Goal: Transaction & Acquisition: Purchase product/service

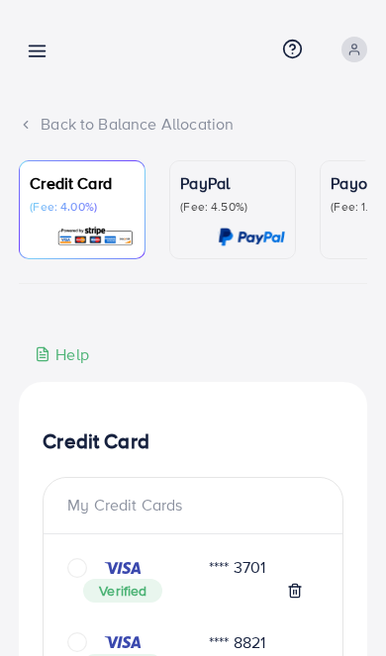
click at [25, 40] on link at bounding box center [33, 50] width 29 height 25
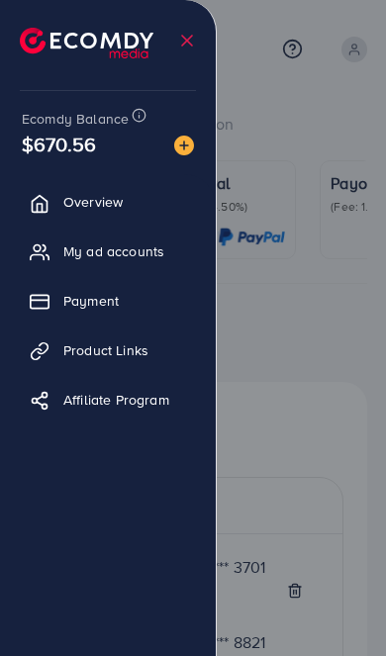
click at [319, 377] on div at bounding box center [193, 394] width 386 height 788
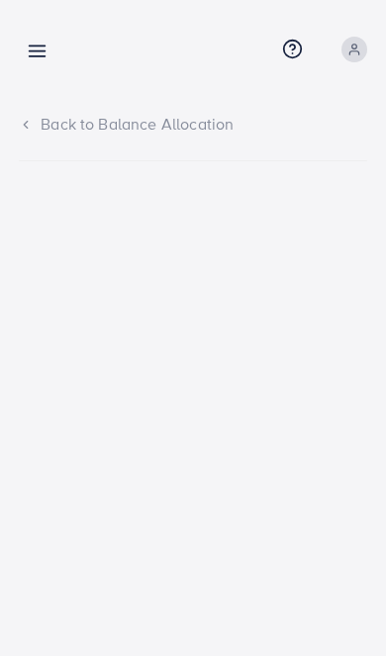
click at [30, 58] on icon at bounding box center [37, 51] width 21 height 21
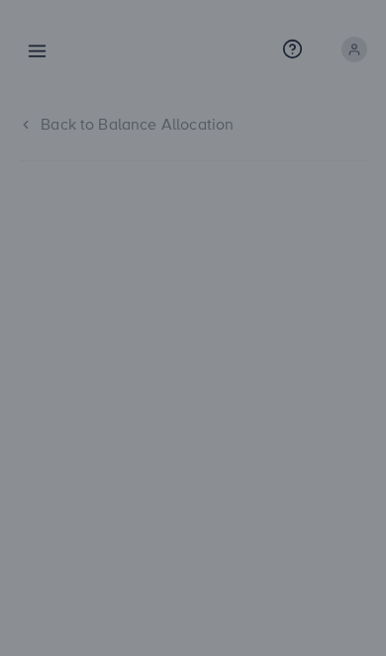
click at [286, 473] on div at bounding box center [193, 394] width 386 height 788
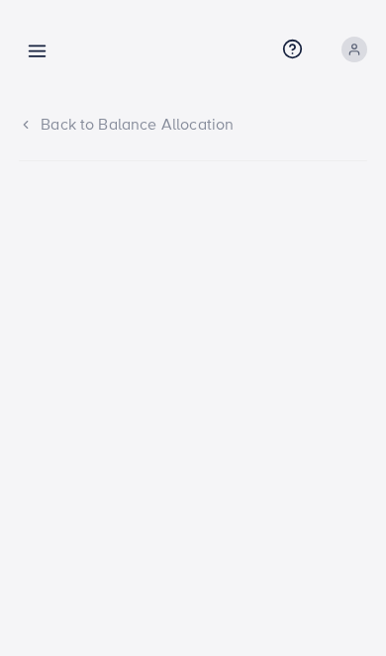
click at [28, 120] on icon at bounding box center [26, 125] width 14 height 14
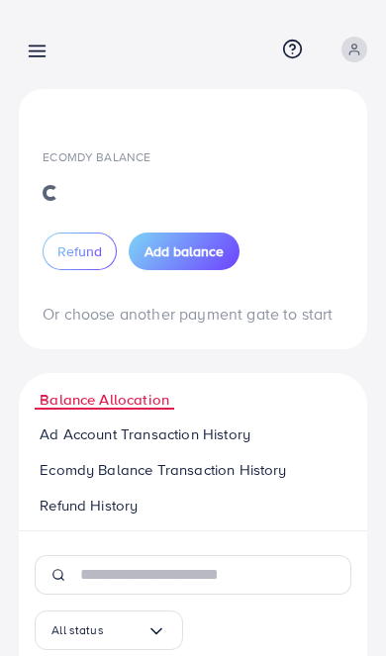
click at [35, 48] on icon at bounding box center [37, 51] width 21 height 21
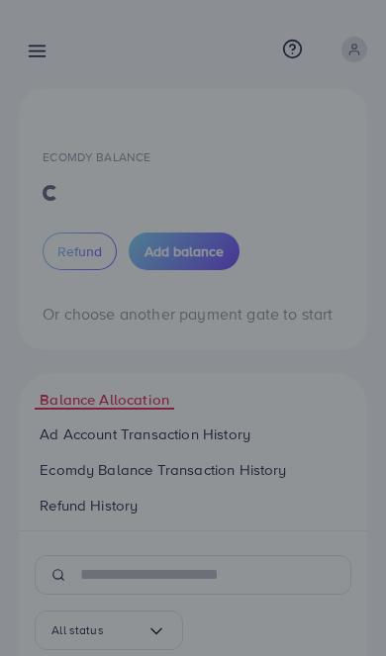
click at [30, 43] on div at bounding box center [193, 394] width 386 height 788
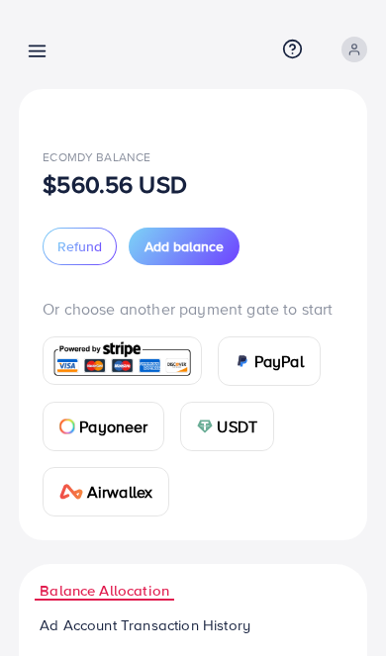
click at [23, 43] on link at bounding box center [33, 50] width 29 height 25
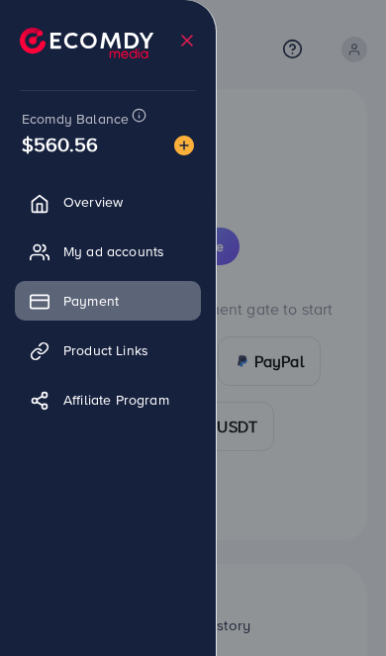
click at [358, 456] on div at bounding box center [193, 394] width 386 height 788
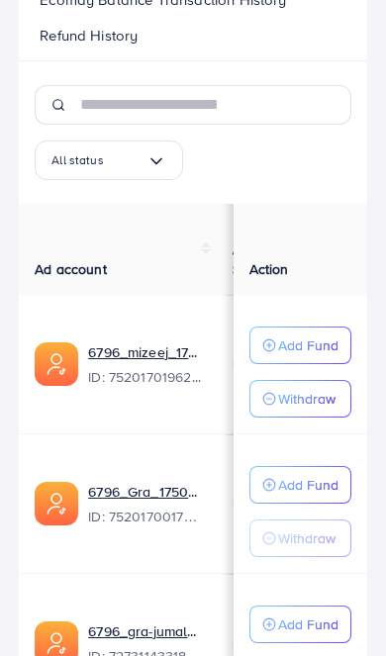
scroll to position [663, 0]
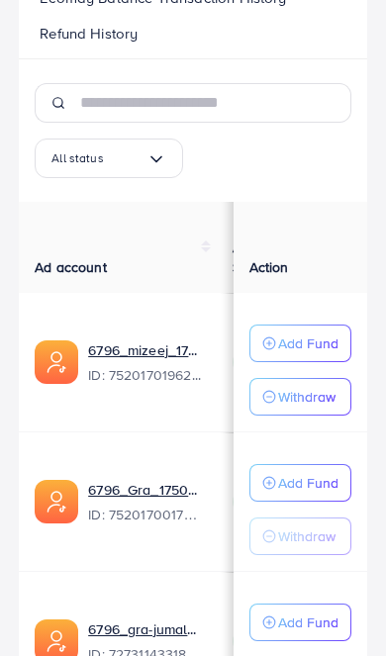
click at [330, 351] on p "Add Fund" at bounding box center [308, 344] width 60 height 24
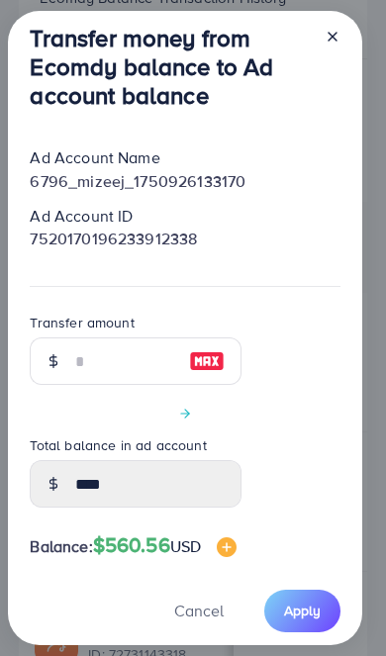
scroll to position [47, 0]
click at [314, 88] on div at bounding box center [325, 70] width 32 height 93
click at [329, 96] on div at bounding box center [325, 70] width 32 height 93
click at [321, 95] on div at bounding box center [325, 70] width 32 height 93
click at [329, 45] on icon at bounding box center [333, 37] width 16 height 16
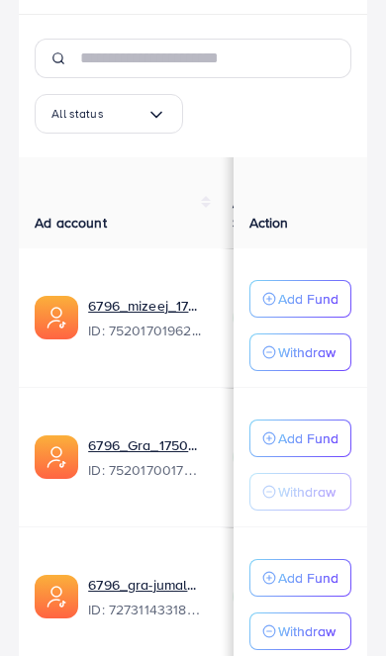
scroll to position [726, 0]
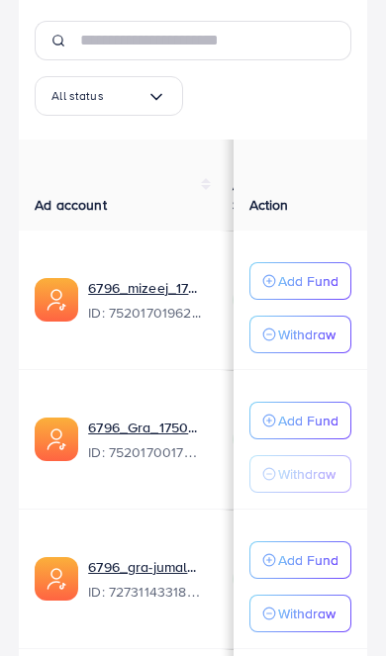
click at [302, 562] on p "Add Fund" at bounding box center [308, 561] width 60 height 24
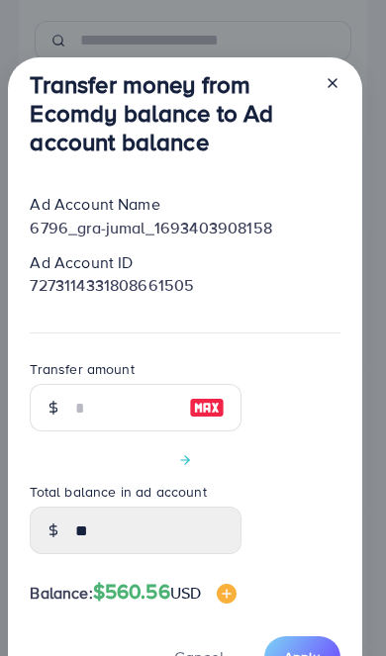
click at [340, 91] on icon at bounding box center [333, 83] width 16 height 16
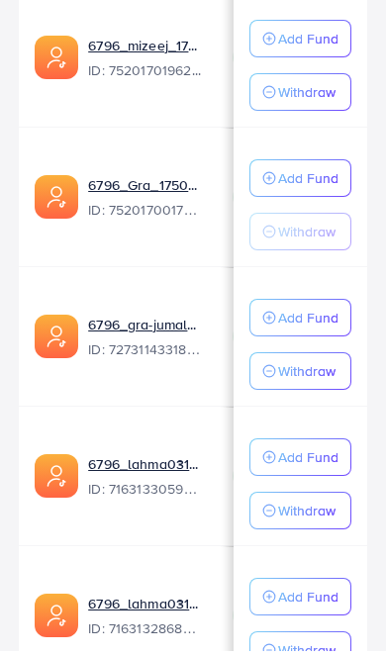
scroll to position [988, 0]
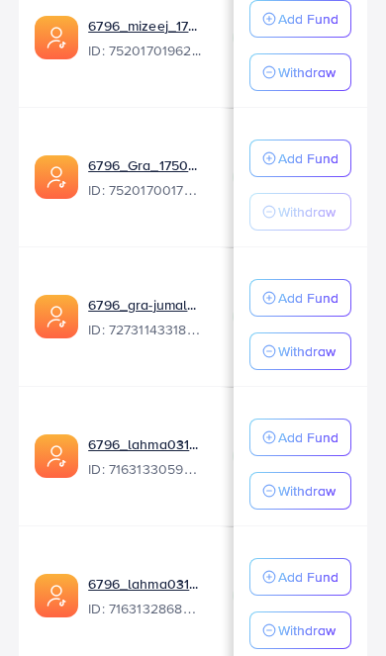
click at [291, 450] on button "Add Fund" at bounding box center [301, 438] width 102 height 38
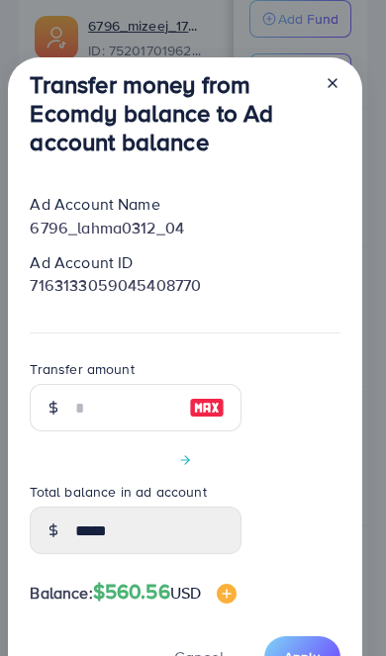
scroll to position [25, 0]
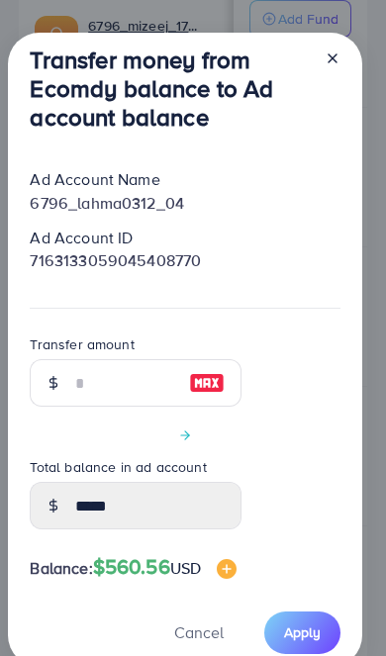
click at [340, 66] on icon at bounding box center [333, 58] width 16 height 16
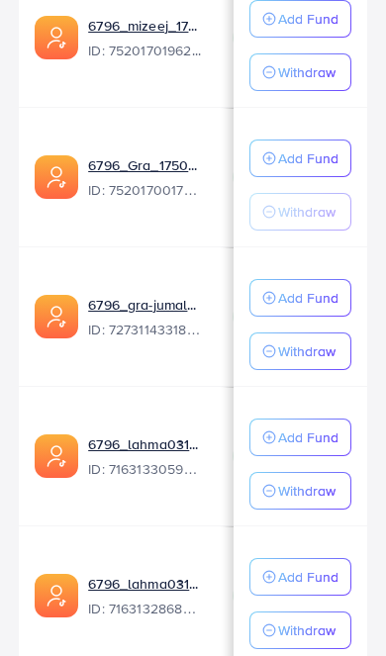
scroll to position [1045, 0]
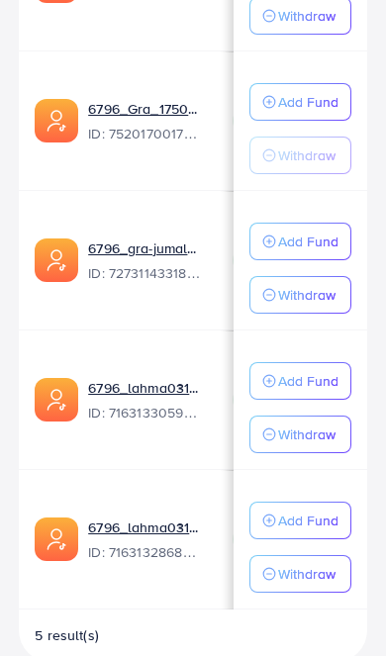
click at [293, 530] on button "Add Fund" at bounding box center [301, 521] width 102 height 38
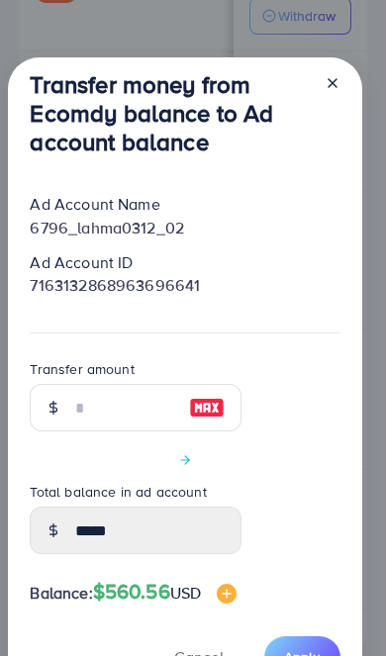
scroll to position [21, 0]
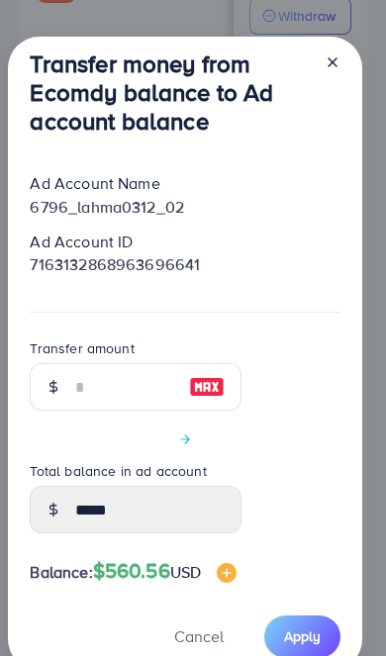
click at [330, 69] on icon at bounding box center [333, 62] width 16 height 16
